Goal: Find contact information: Find contact information

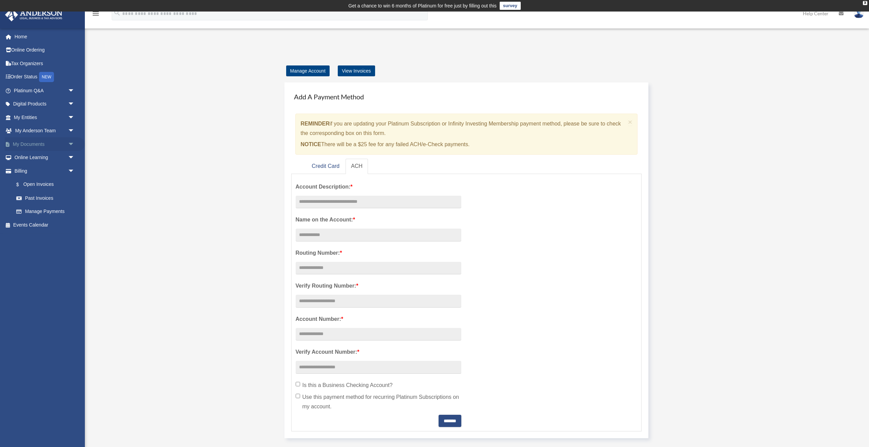
click at [49, 145] on link "My Documents arrow_drop_down" at bounding box center [45, 144] width 80 height 14
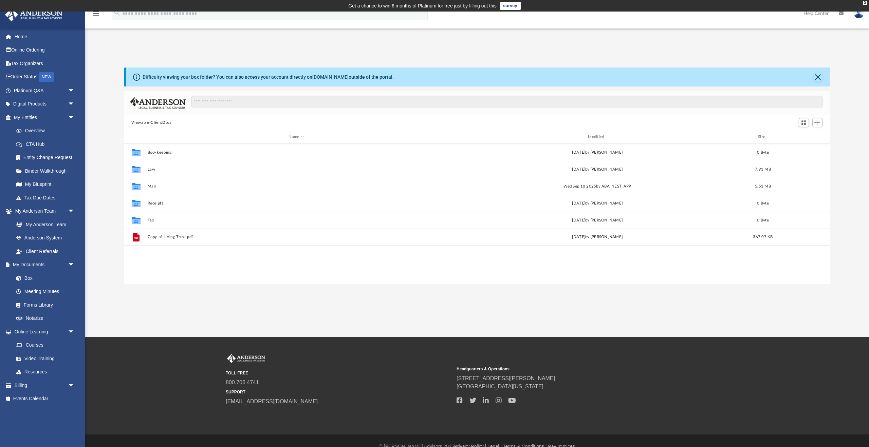
scroll to position [154, 706]
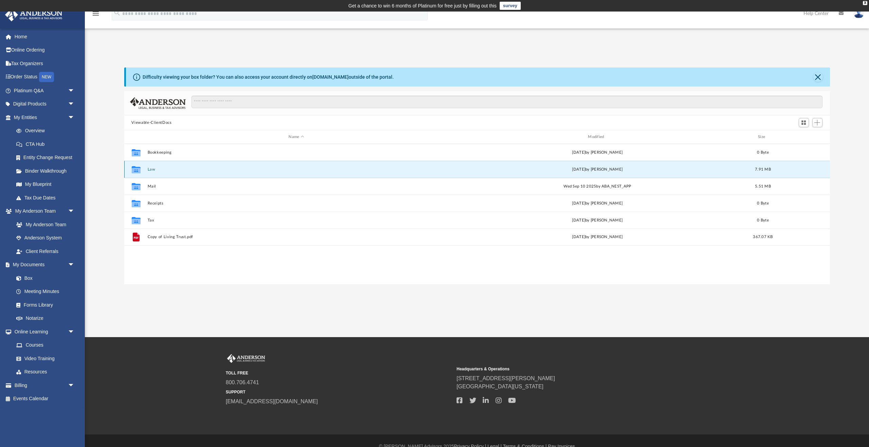
click at [152, 168] on button "Law" at bounding box center [296, 169] width 298 height 4
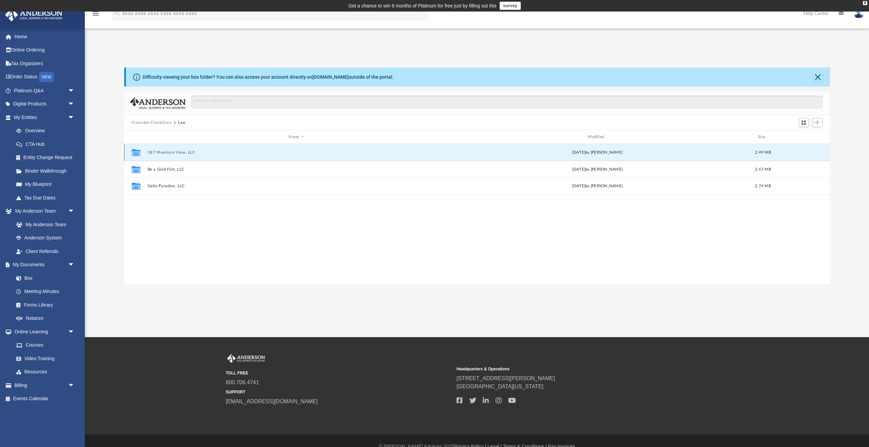
click at [164, 151] on button "187 Mountain View, LLC" at bounding box center [296, 152] width 298 height 4
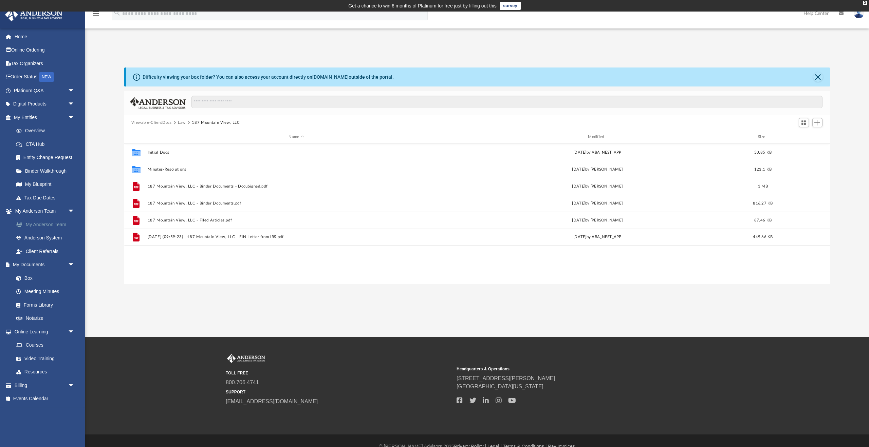
click at [48, 226] on link "My Anderson Team" at bounding box center [47, 225] width 75 height 14
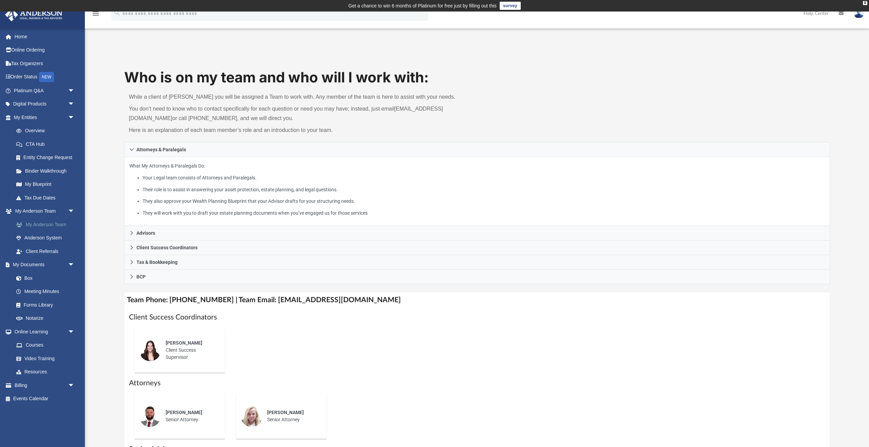
click at [44, 225] on link "My Anderson Team" at bounding box center [47, 225] width 75 height 14
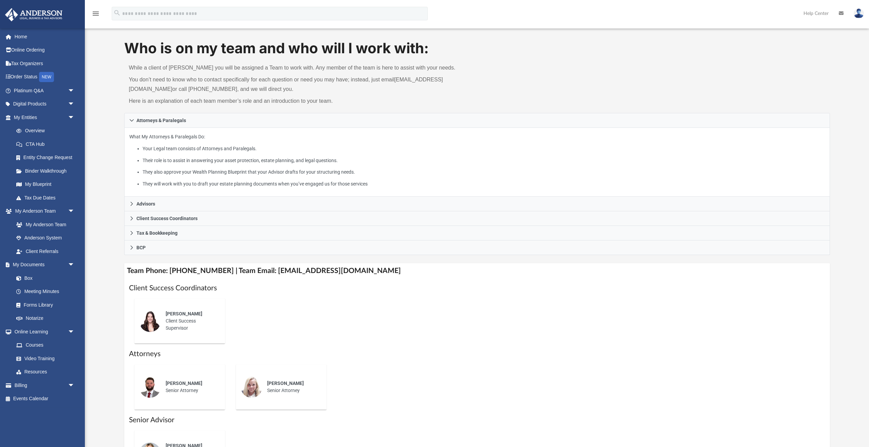
scroll to position [33, 0]
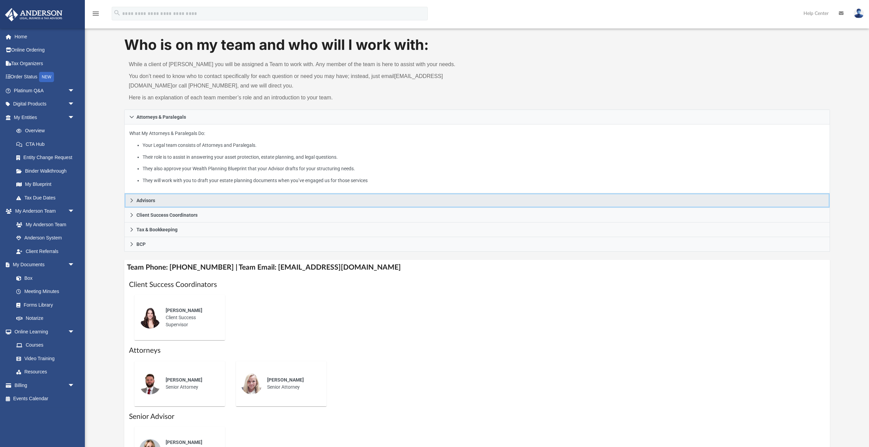
click at [152, 201] on span "Advisors" at bounding box center [145, 200] width 19 height 5
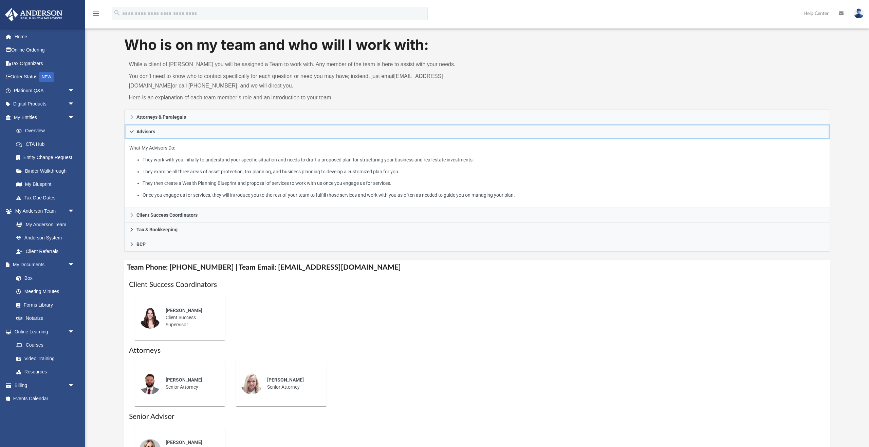
scroll to position [0, 0]
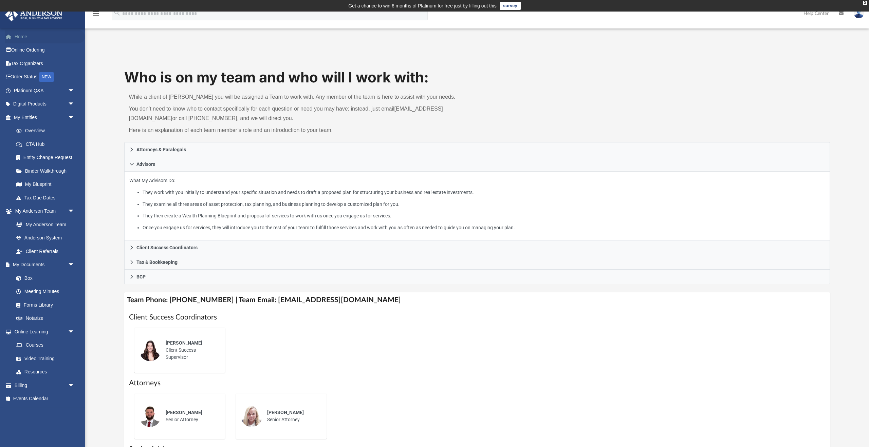
click at [21, 37] on link "Home" at bounding box center [45, 37] width 80 height 14
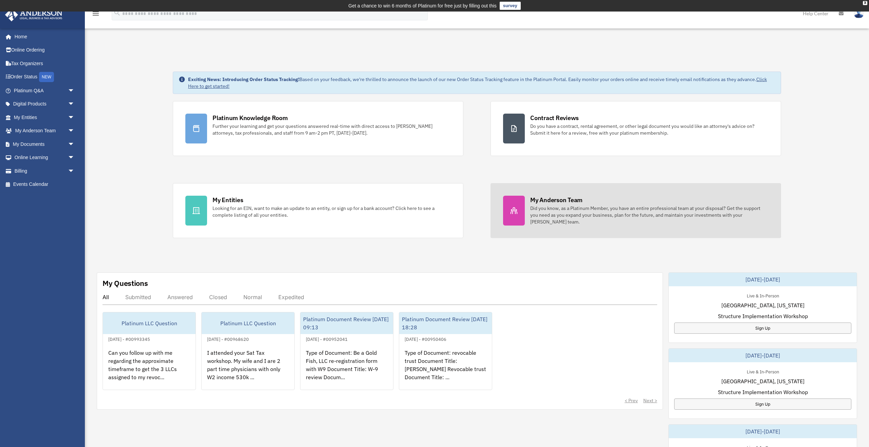
click at [561, 209] on div "Did you know, as a Platinum Member, you have an entire professional team at you…" at bounding box center [649, 215] width 238 height 20
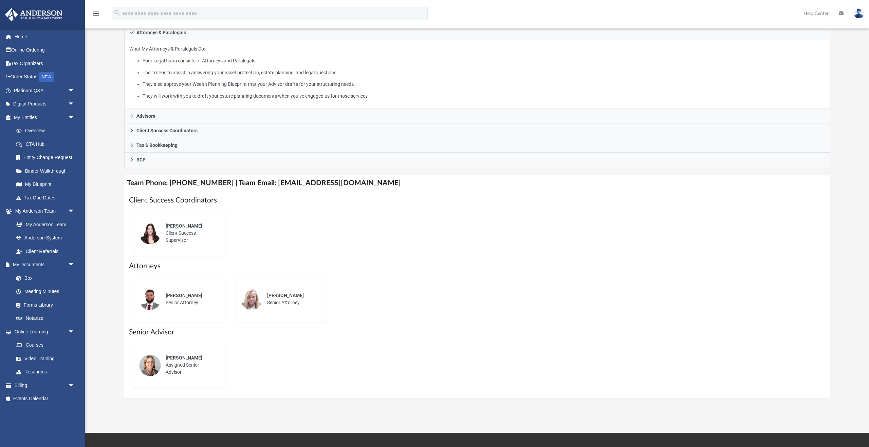
scroll to position [117, 0]
drag, startPoint x: 265, startPoint y: 182, endPoint x: 365, endPoint y: 184, distance: 100.2
click at [365, 184] on h4 "Team Phone: (725) 201-7371 | Team Email: myteam@andersonadvisors.com" at bounding box center [477, 182] width 706 height 15
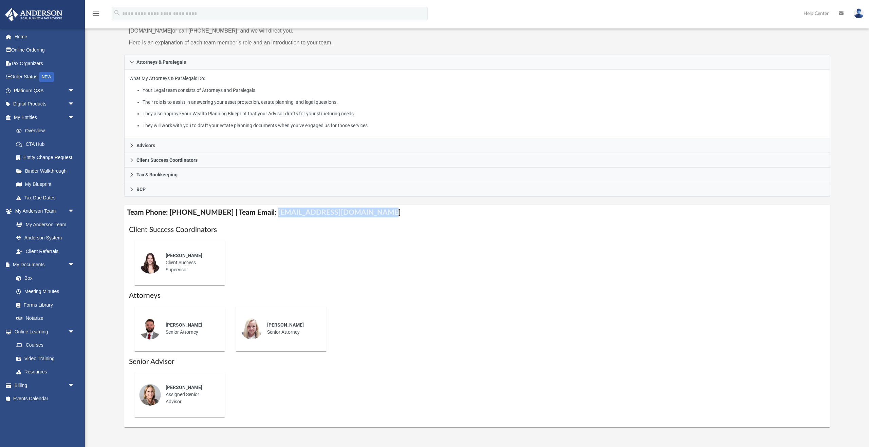
scroll to position [90, 0]
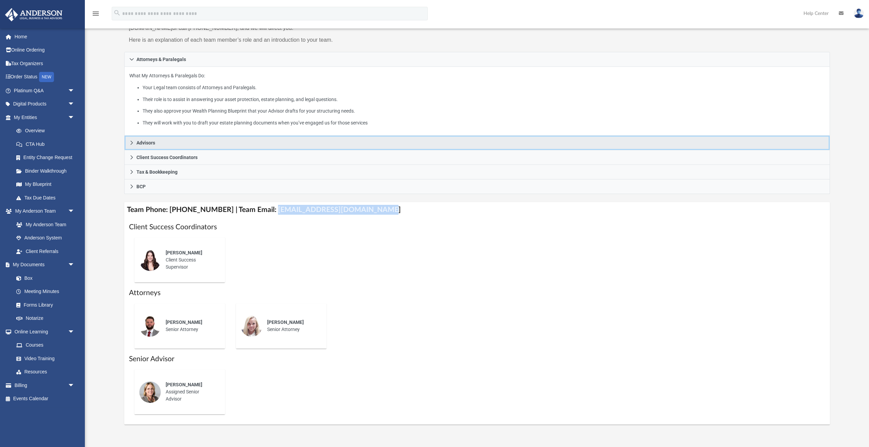
click at [155, 145] on span "Advisors" at bounding box center [145, 143] width 19 height 5
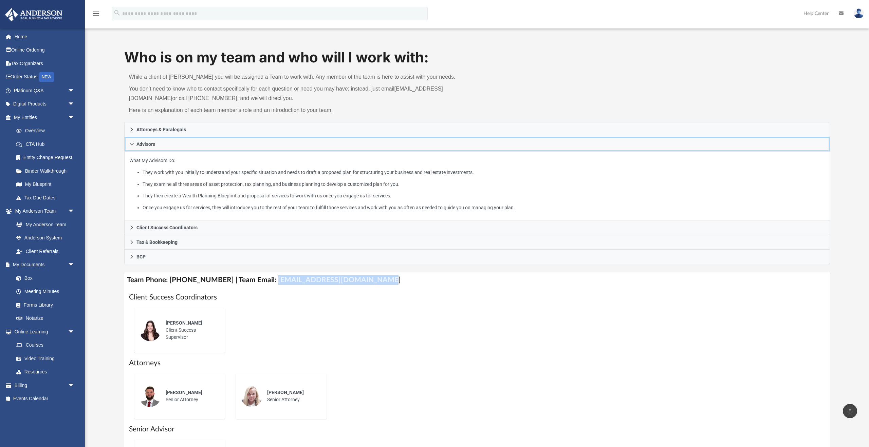
scroll to position [0, 0]
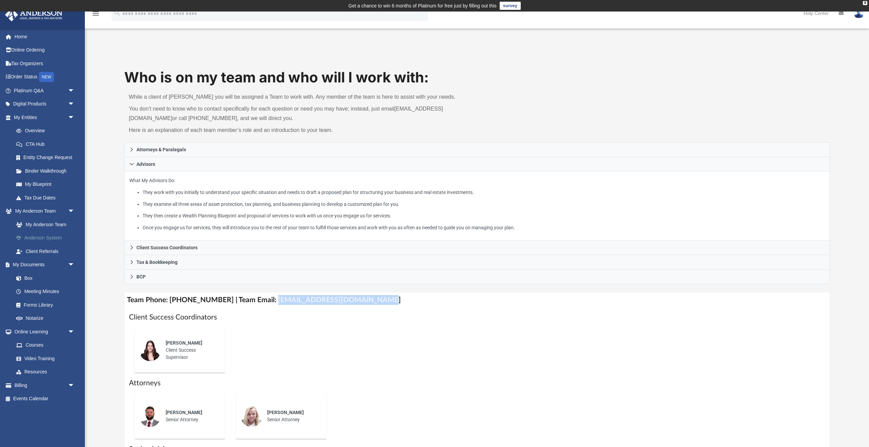
click at [46, 238] on link "Anderson System" at bounding box center [47, 239] width 75 height 14
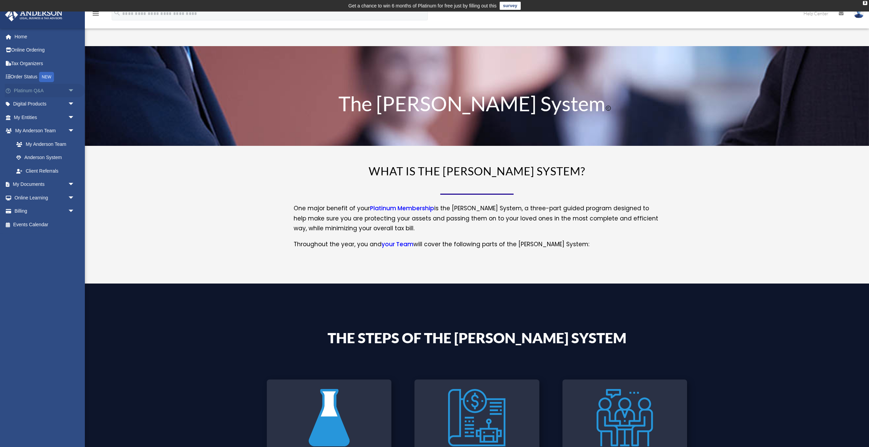
click at [38, 92] on link "Platinum Q&A arrow_drop_down" at bounding box center [45, 91] width 80 height 14
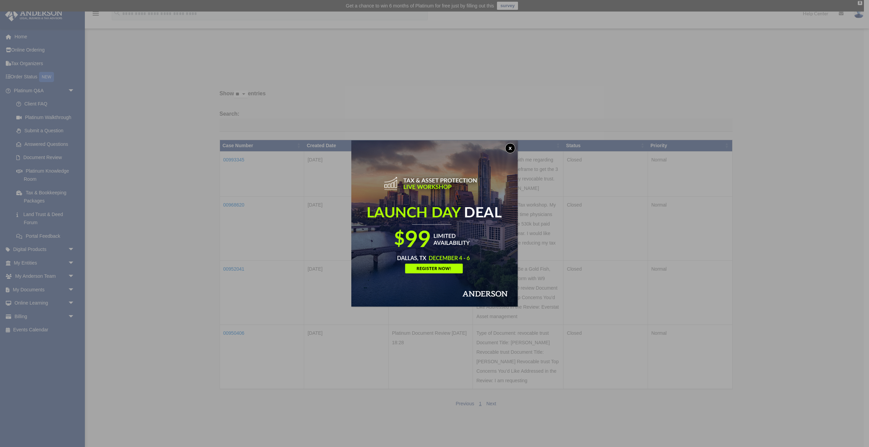
click at [510, 148] on button "x" at bounding box center [510, 148] width 10 height 10
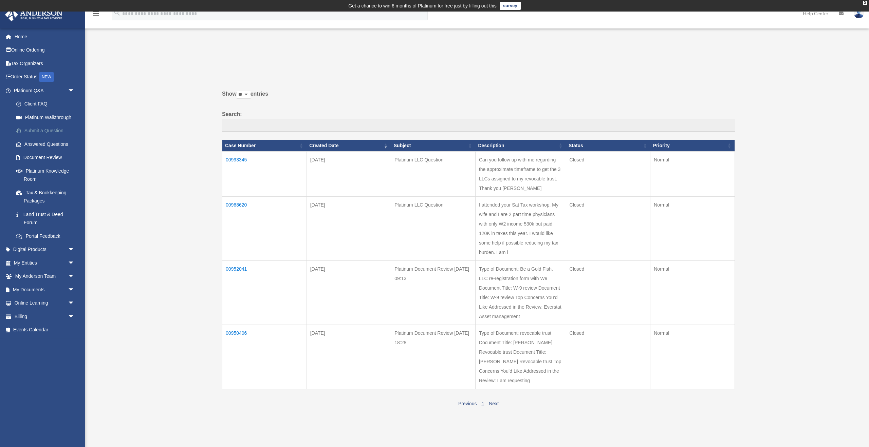
click at [52, 131] on link "Submit a Question" at bounding box center [47, 131] width 75 height 14
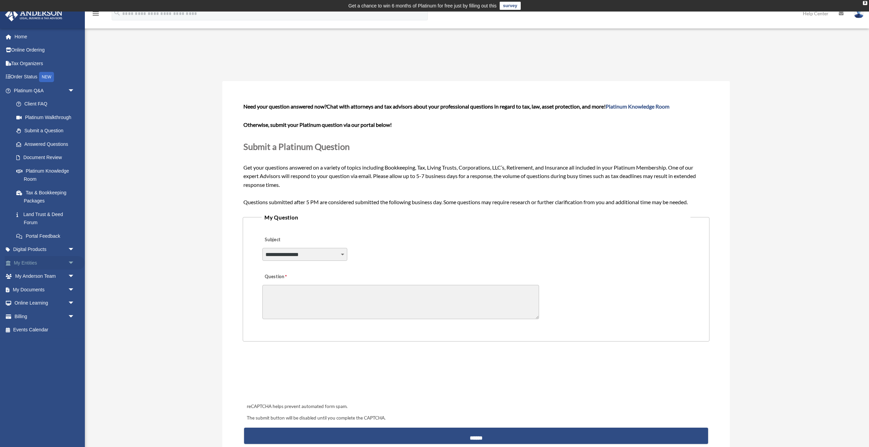
click at [32, 263] on link "My Entities arrow_drop_down" at bounding box center [45, 263] width 80 height 14
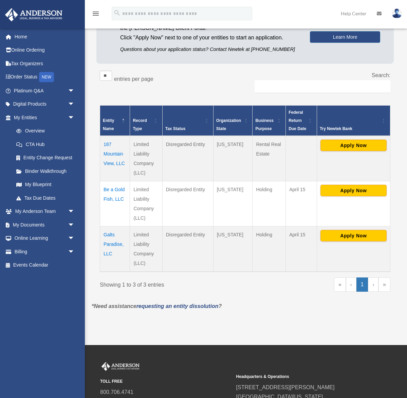
scroll to position [156, 0]
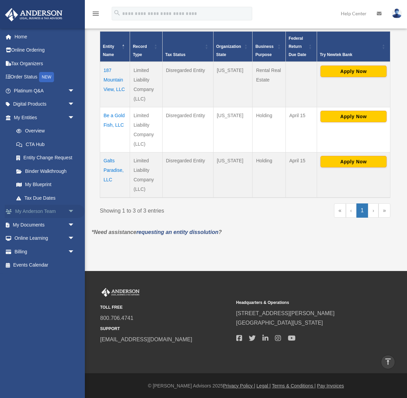
click at [38, 211] on link "My [PERSON_NAME] Team arrow_drop_down" at bounding box center [45, 212] width 80 height 14
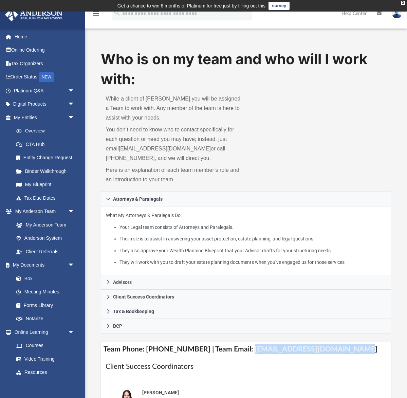
drag, startPoint x: 249, startPoint y: 349, endPoint x: 342, endPoint y: 352, distance: 93.4
click at [342, 352] on h4 "Team Phone: [PHONE_NUMBER] | Team Email: [EMAIL_ADDRESS][DOMAIN_NAME]" at bounding box center [246, 348] width 290 height 15
